Goal: Task Accomplishment & Management: Use online tool/utility

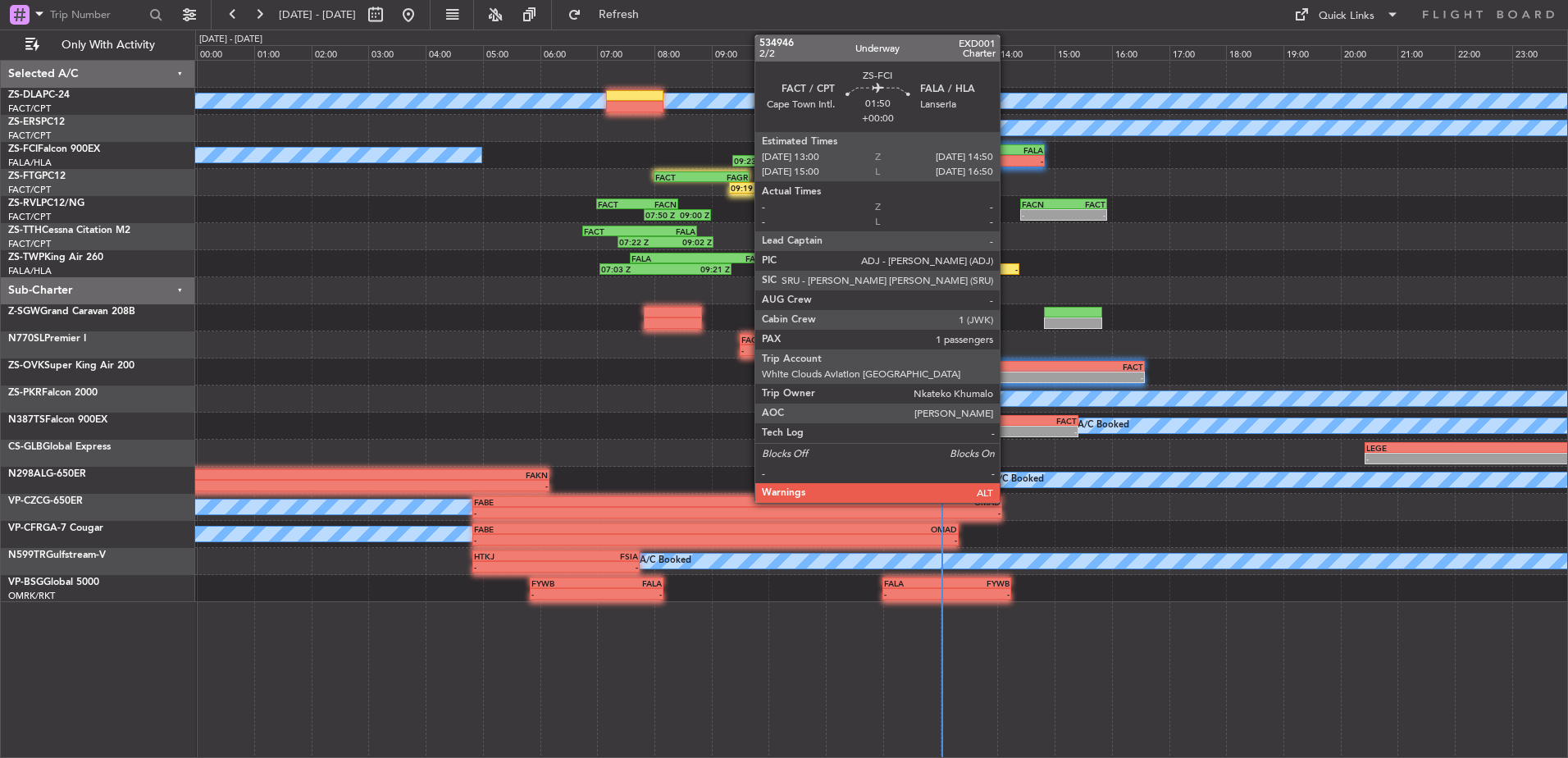
click at [1007, 159] on div "-" at bounding box center [1018, 161] width 51 height 10
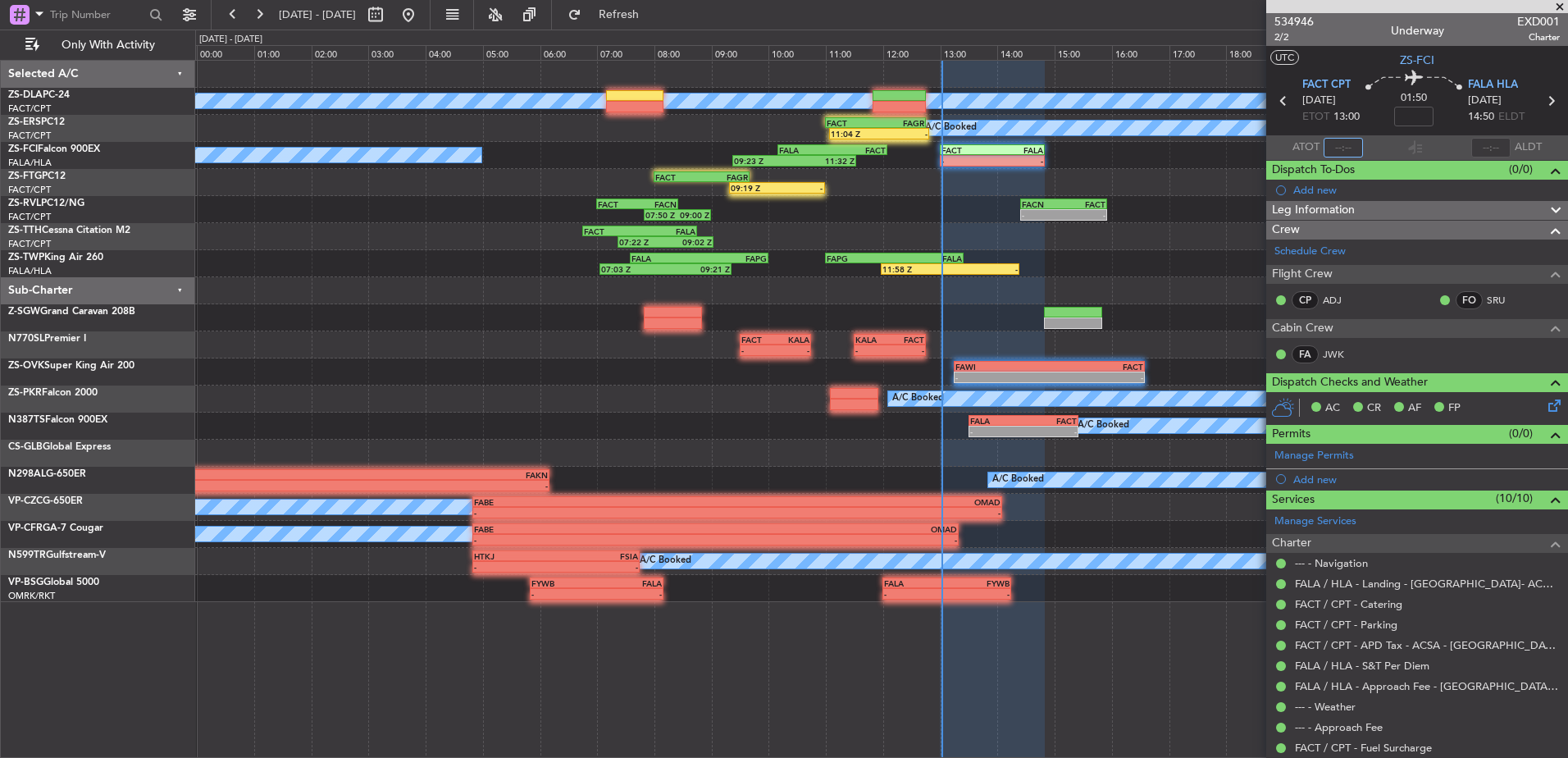
click at [1346, 152] on input "text" at bounding box center [1343, 148] width 39 height 20
type input "12:50"
click at [1562, 1] on span at bounding box center [1559, 7] width 17 height 15
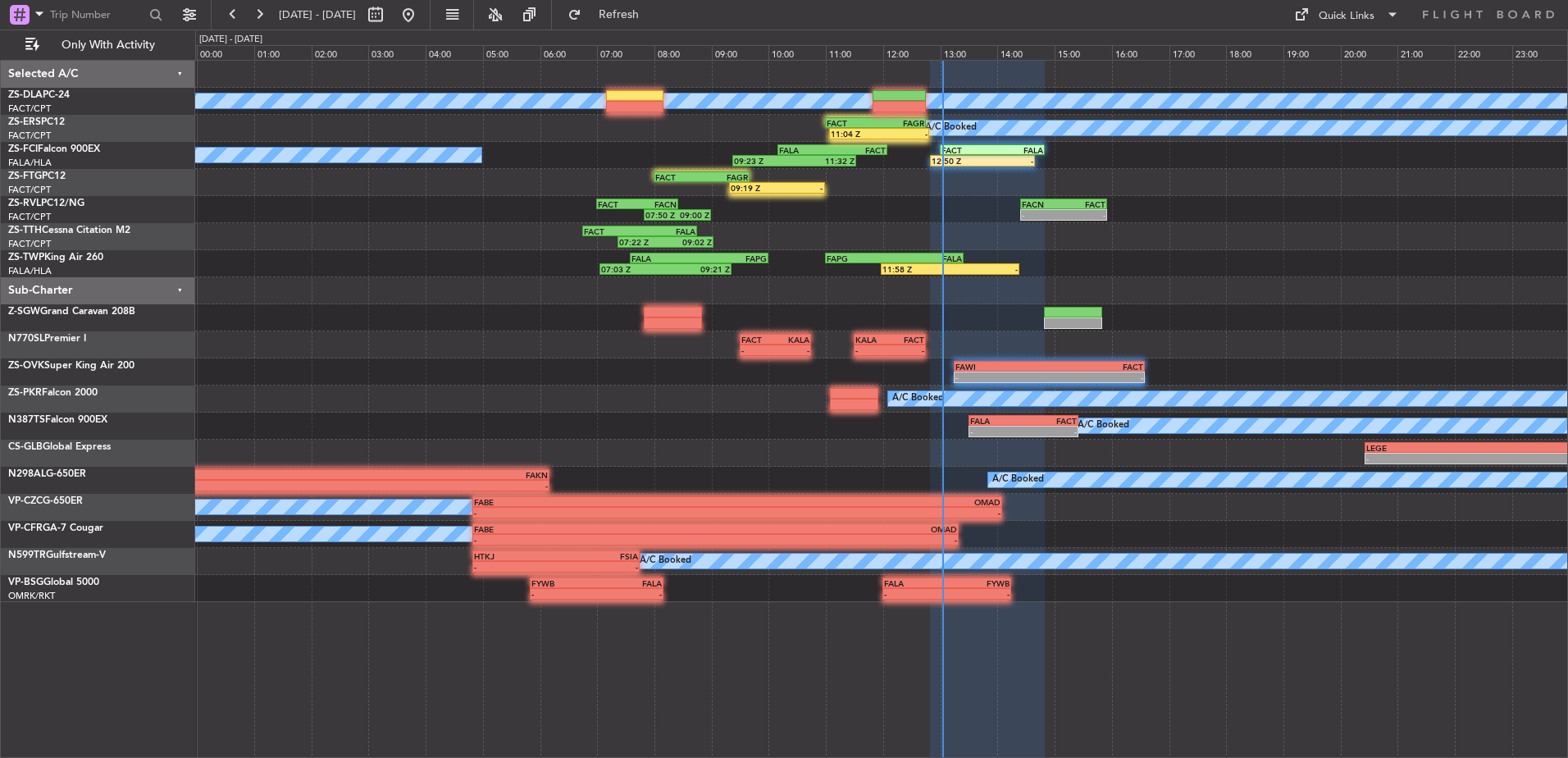
type input "0"
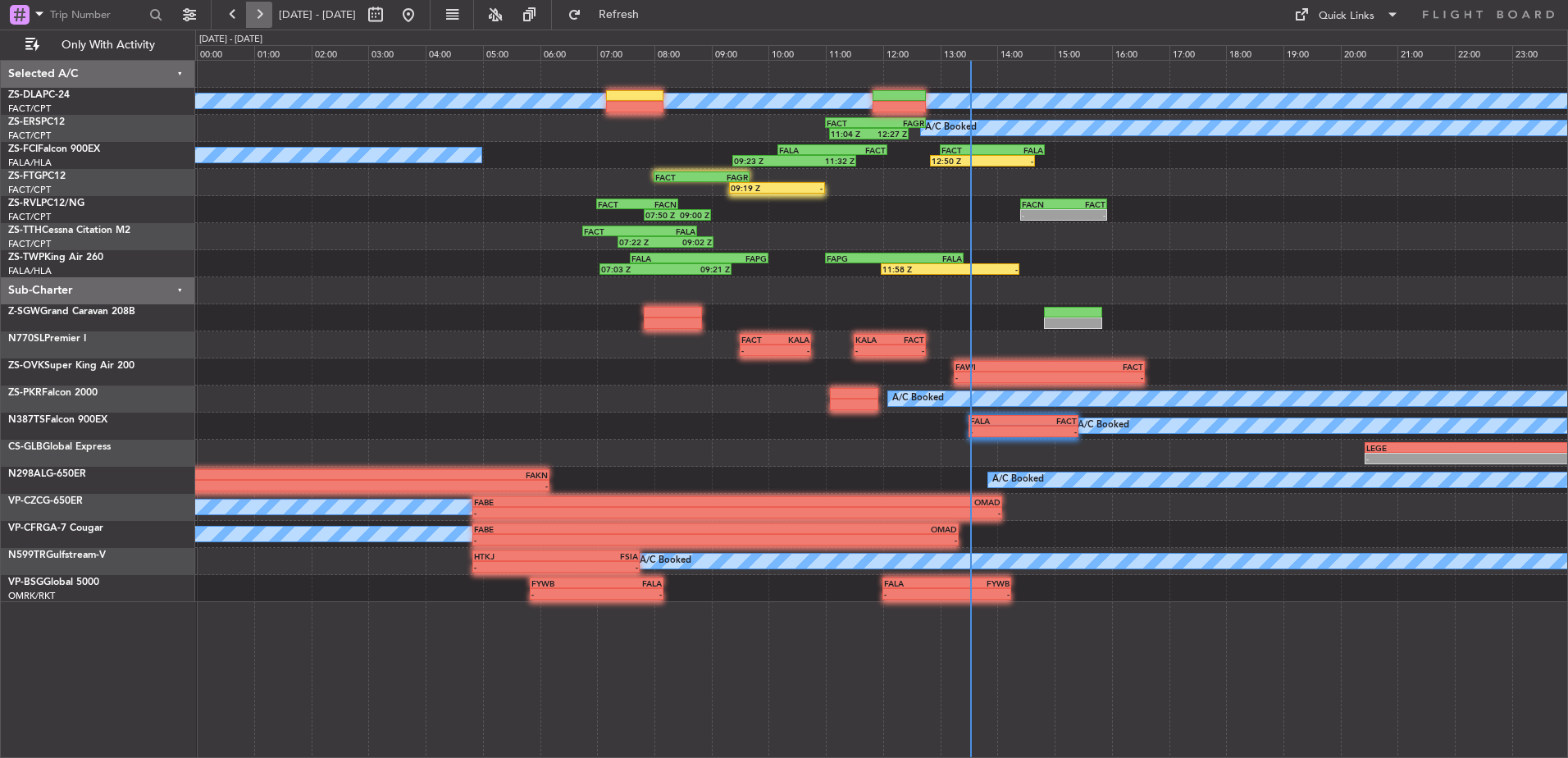
click at [247, 15] on button at bounding box center [259, 15] width 27 height 27
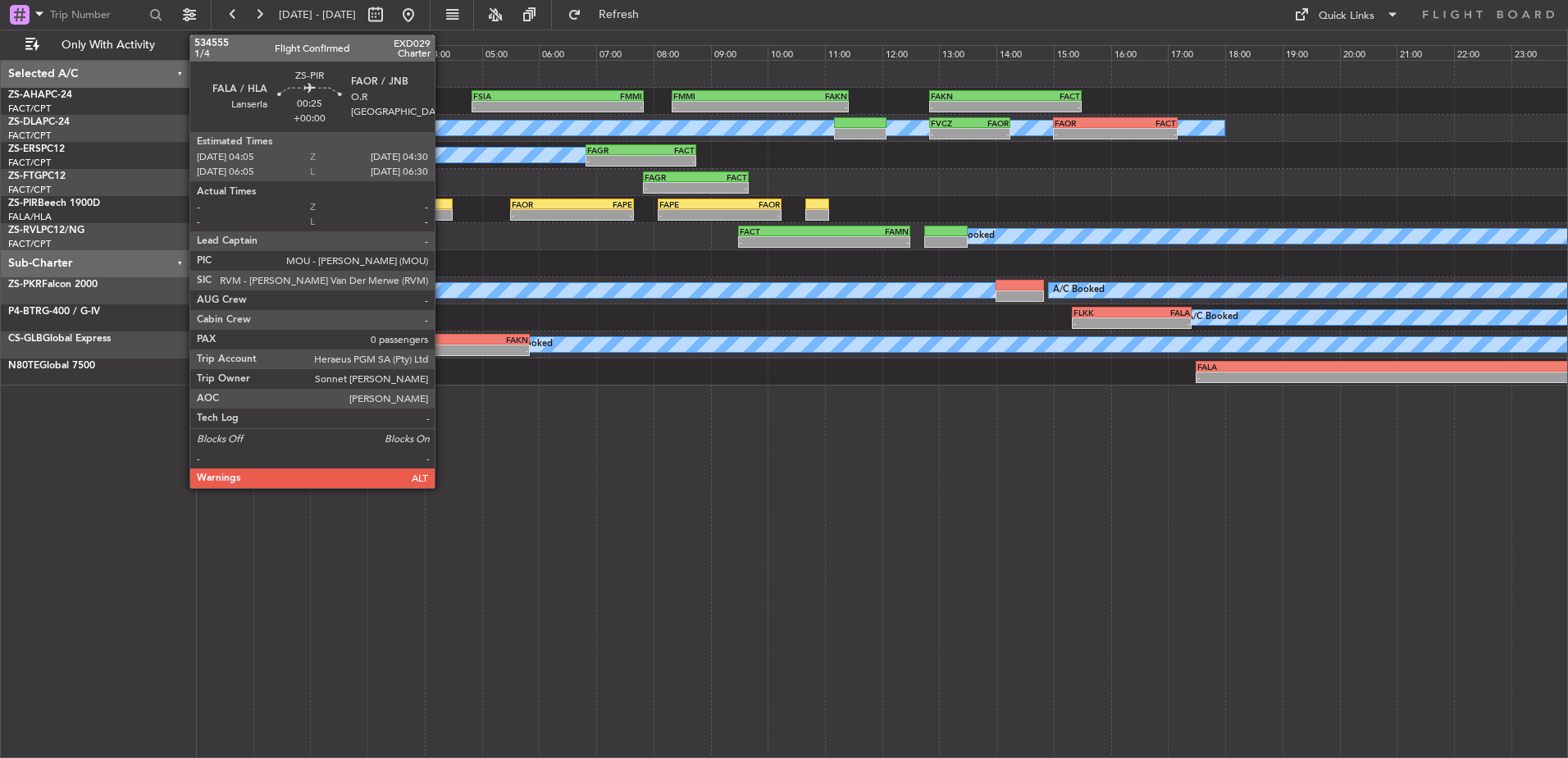
click at [443, 211] on div at bounding box center [441, 215] width 25 height 12
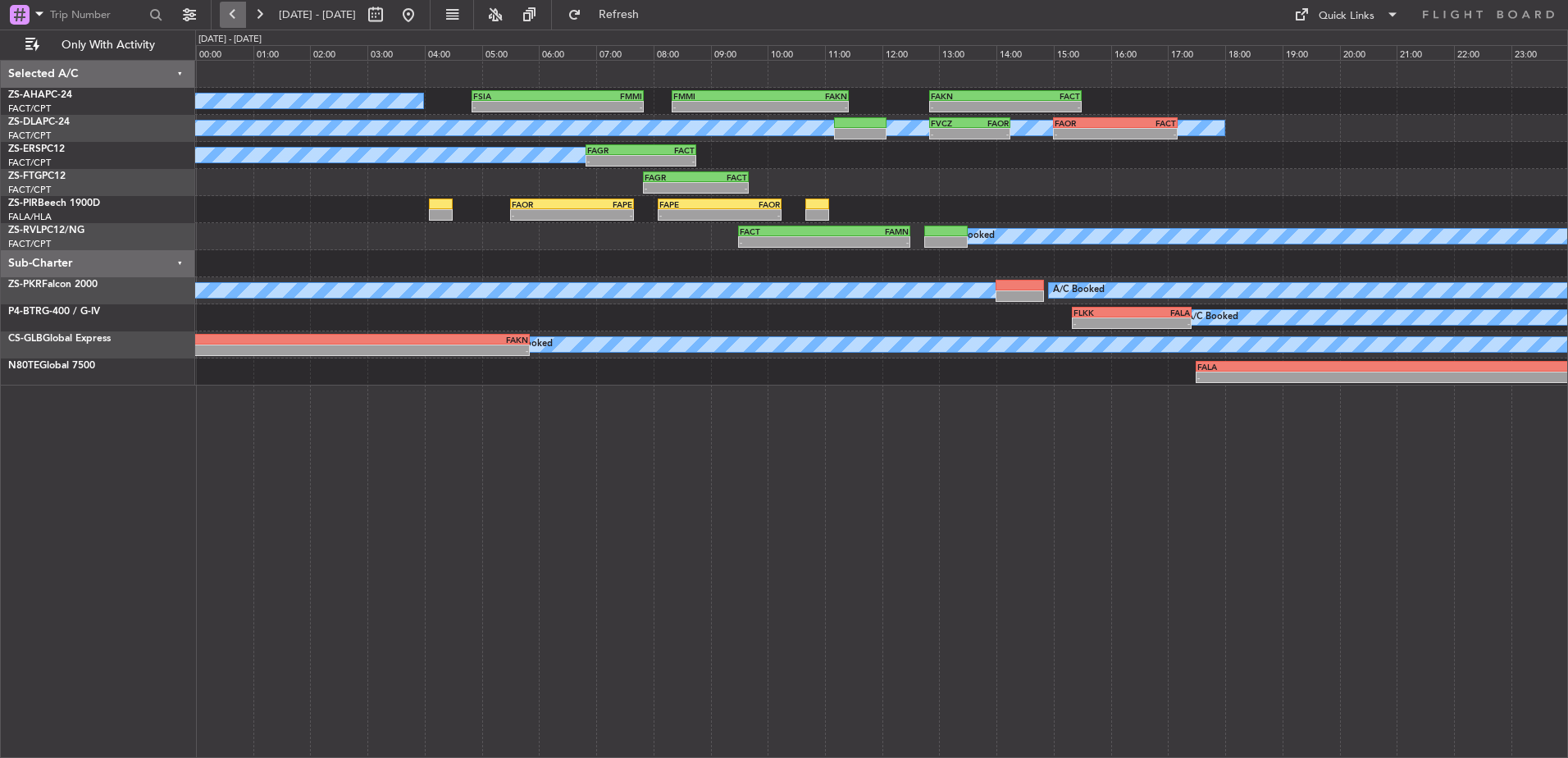
click at [238, 14] on button at bounding box center [233, 15] width 27 height 27
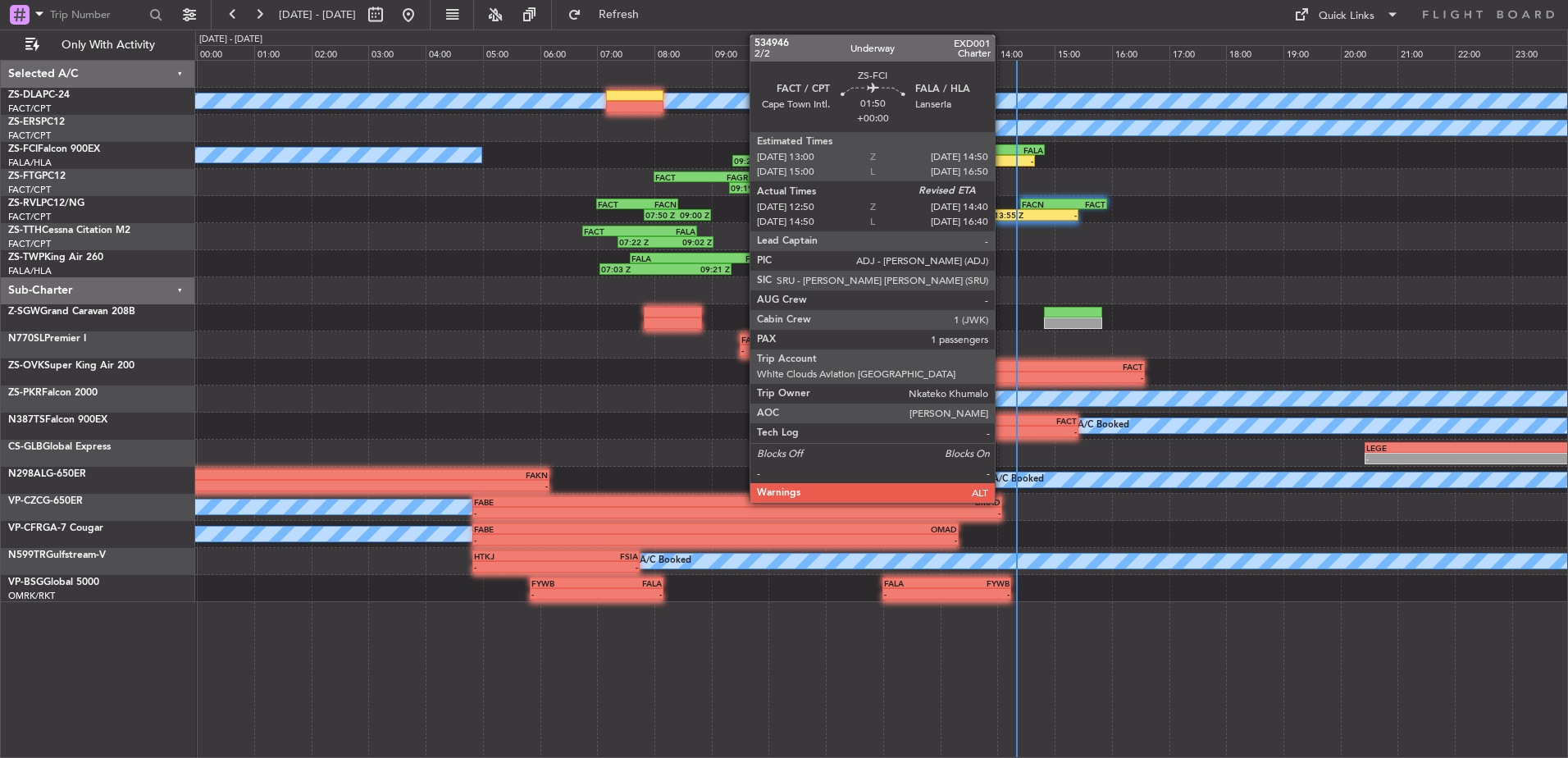
click at [1002, 156] on div "-" at bounding box center [1008, 161] width 51 height 10
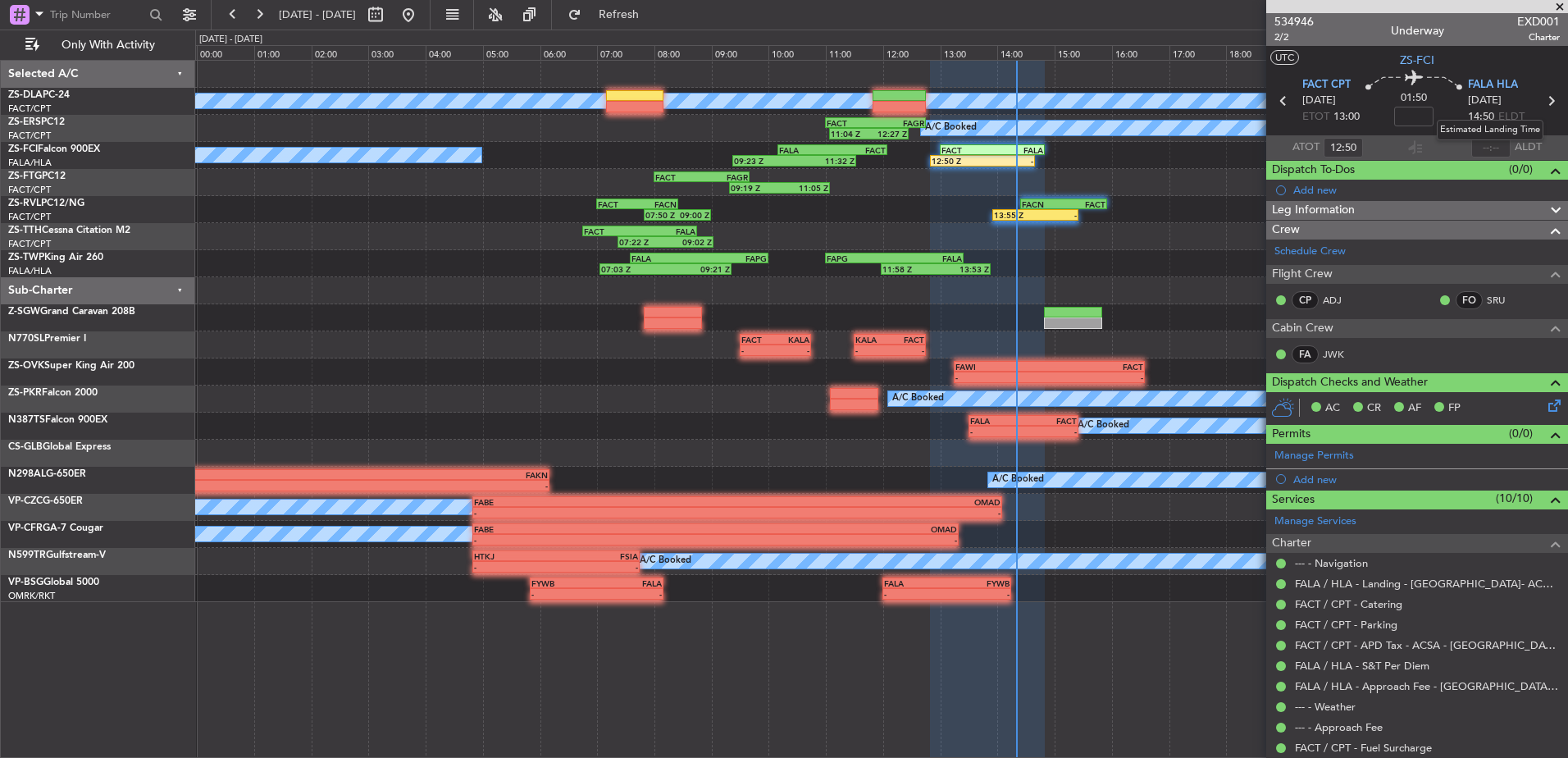
click at [1486, 145] on mat-tooltip-component "Estimated Landing Time" at bounding box center [1489, 130] width 129 height 43
click at [1482, 149] on input "text" at bounding box center [1491, 148] width 39 height 20
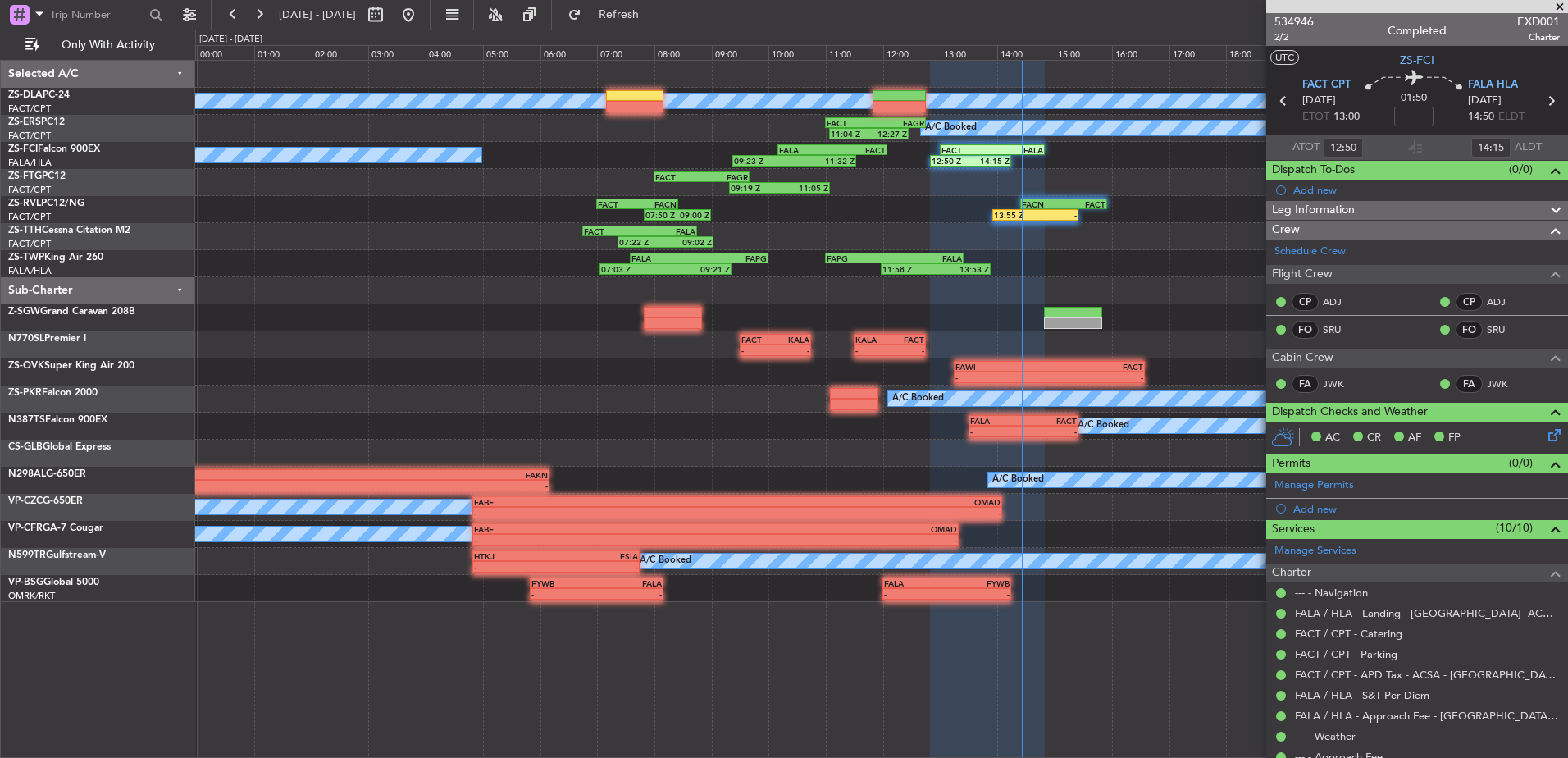
type input "14:20"
click at [261, 13] on button at bounding box center [259, 15] width 27 height 27
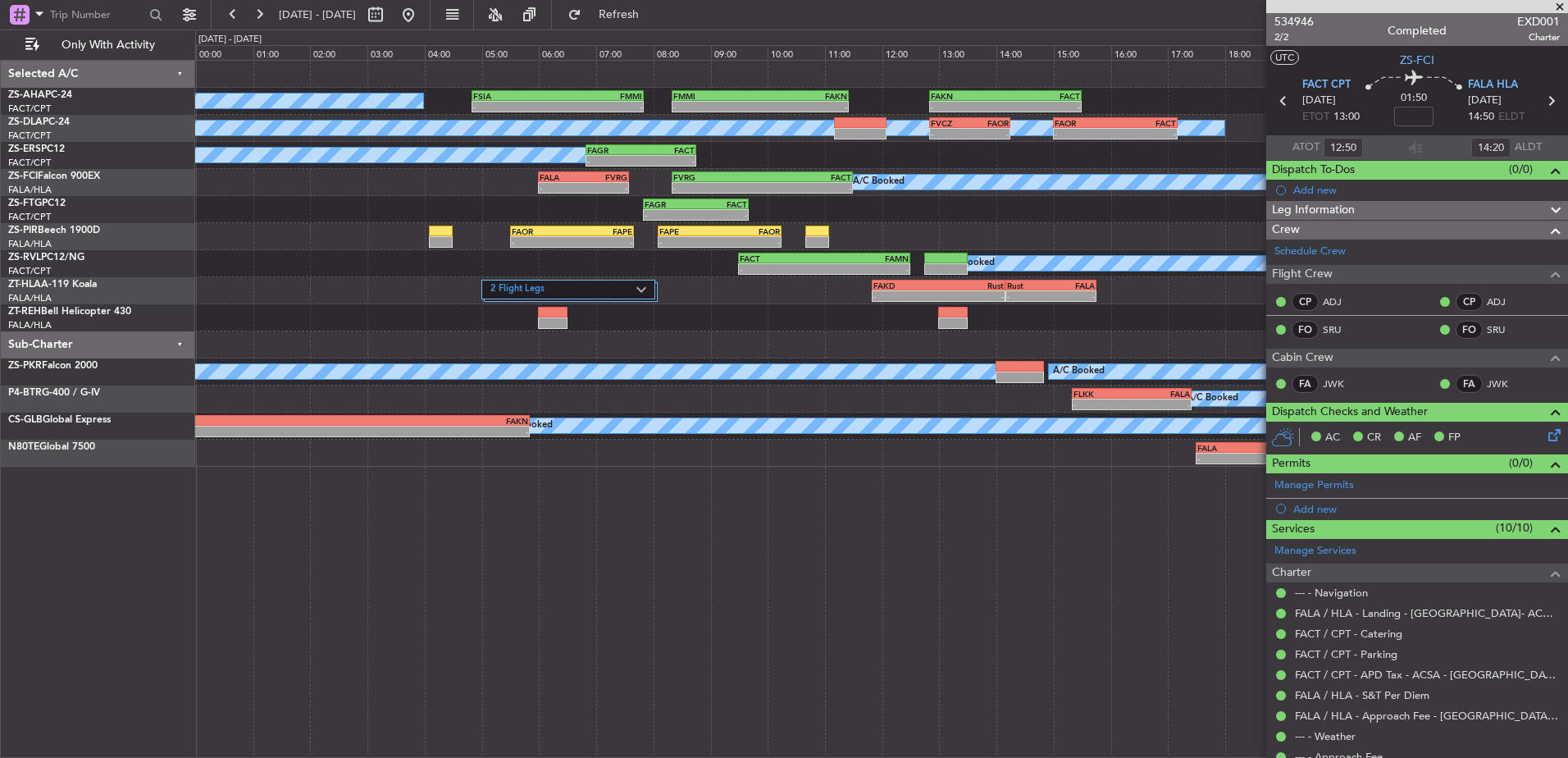
click at [1566, 7] on span at bounding box center [1559, 7] width 17 height 15
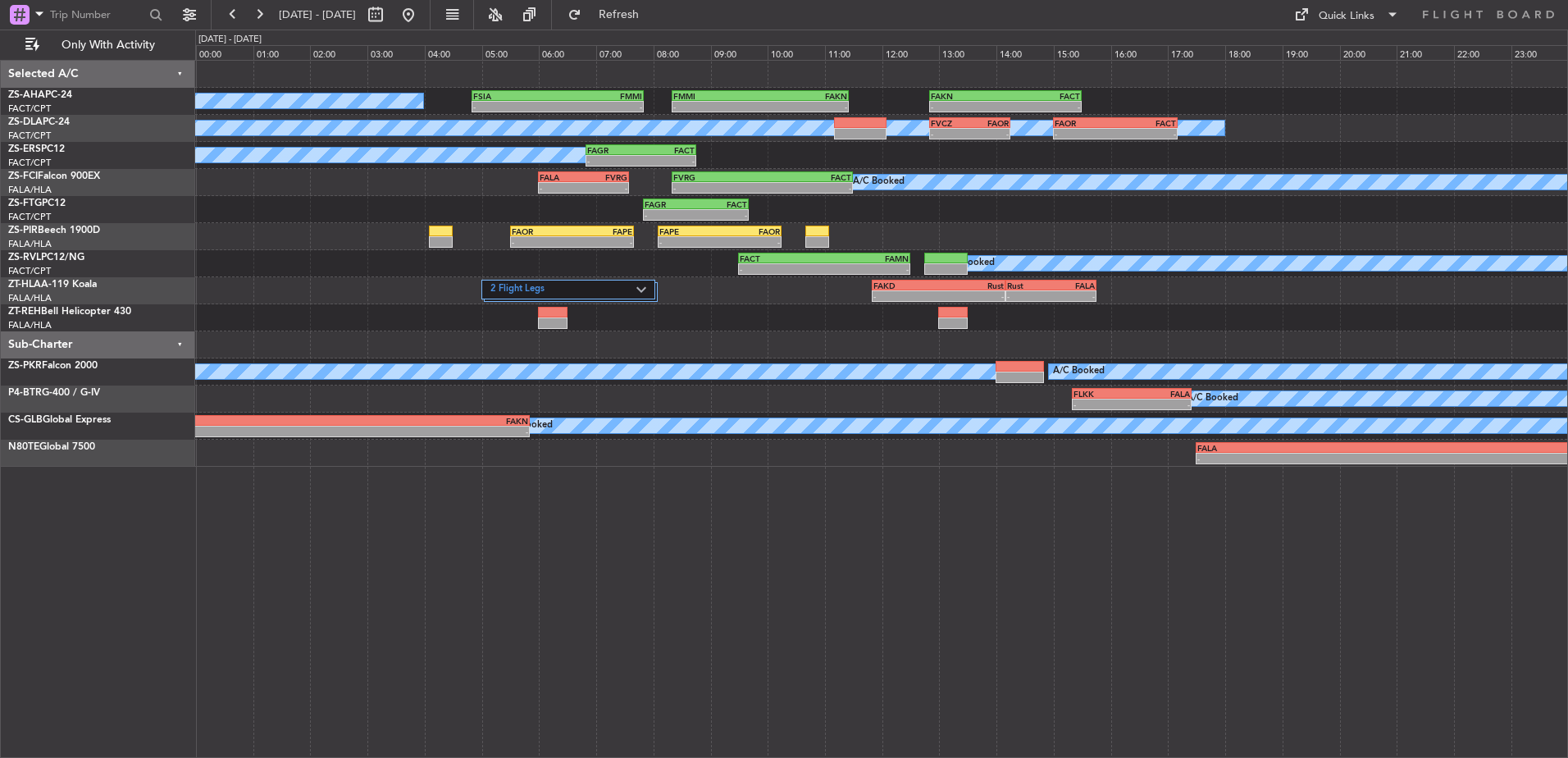
type input "0"
click at [254, 9] on button at bounding box center [259, 15] width 27 height 27
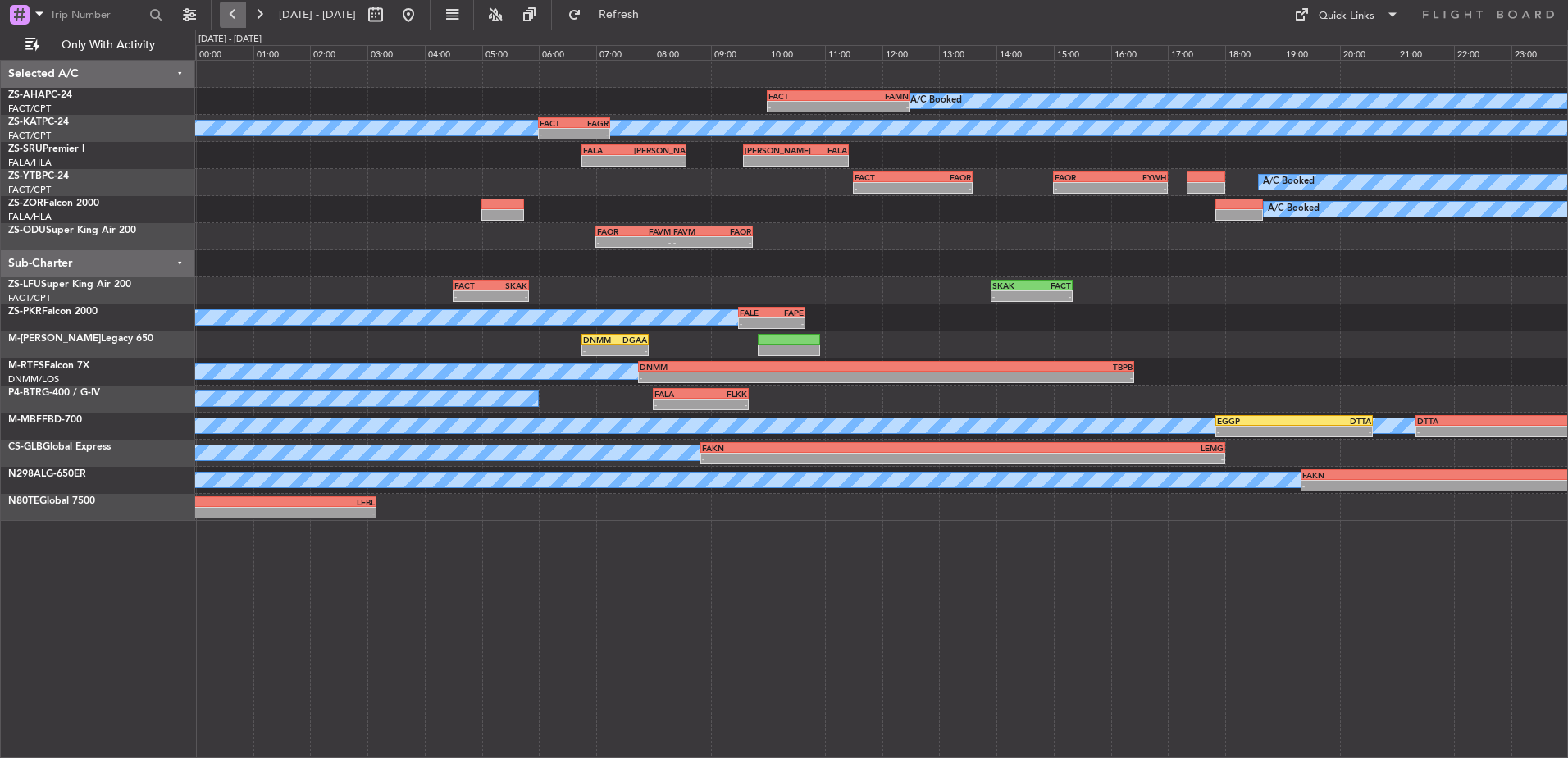
click at [243, 11] on button at bounding box center [233, 15] width 27 height 27
